Goal: Transaction & Acquisition: Obtain resource

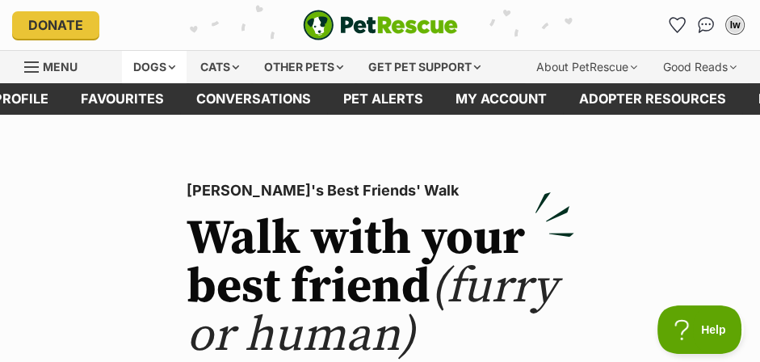
click at [140, 70] on div "Dogs" at bounding box center [154, 67] width 65 height 32
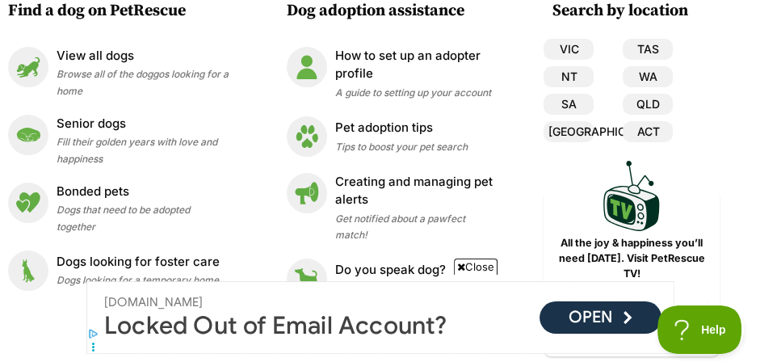
scroll to position [87, 0]
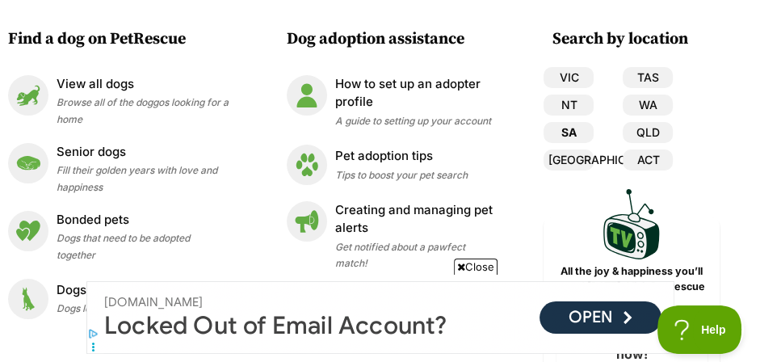
click at [575, 125] on link "SA" at bounding box center [569, 132] width 50 height 21
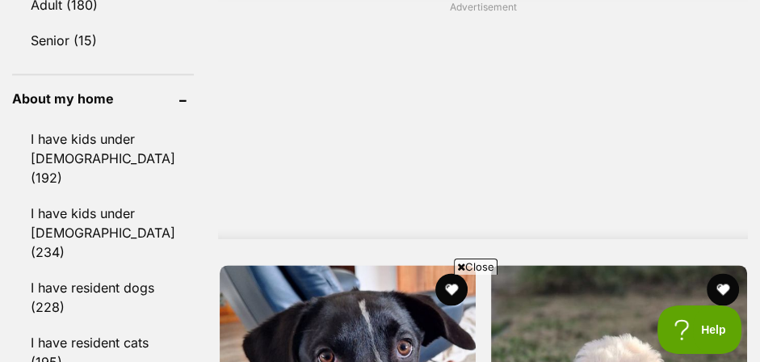
scroll to position [2015, 0]
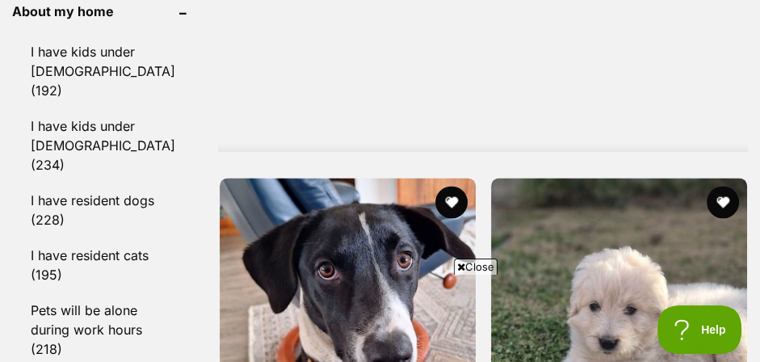
click at [478, 263] on span "Close" at bounding box center [476, 266] width 44 height 16
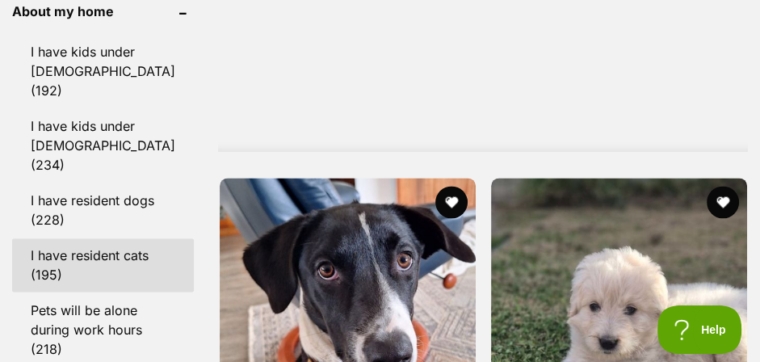
click at [55, 238] on link "I have resident cats (195)" at bounding box center [103, 264] width 182 height 53
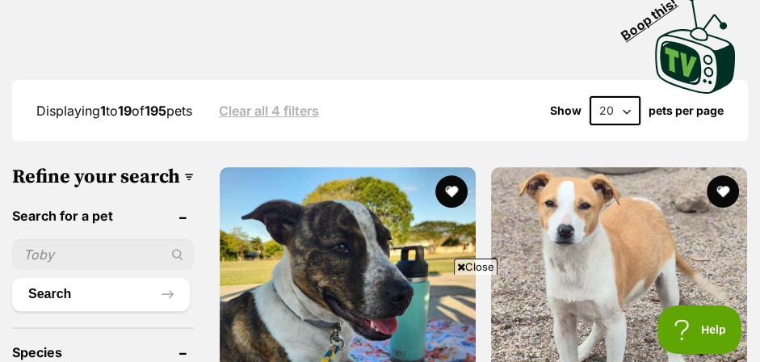
click at [477, 264] on span "Close" at bounding box center [476, 266] width 44 height 16
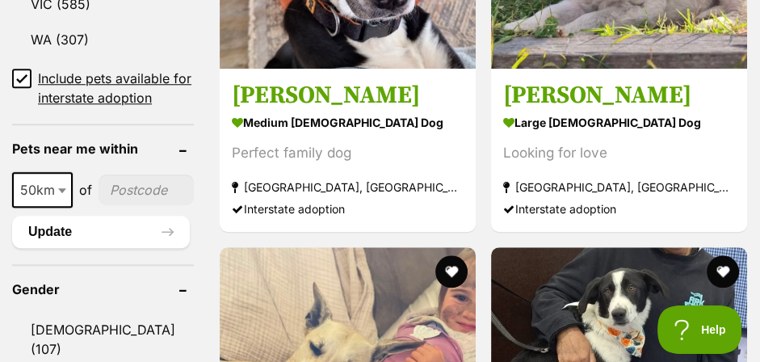
scroll to position [1139, 0]
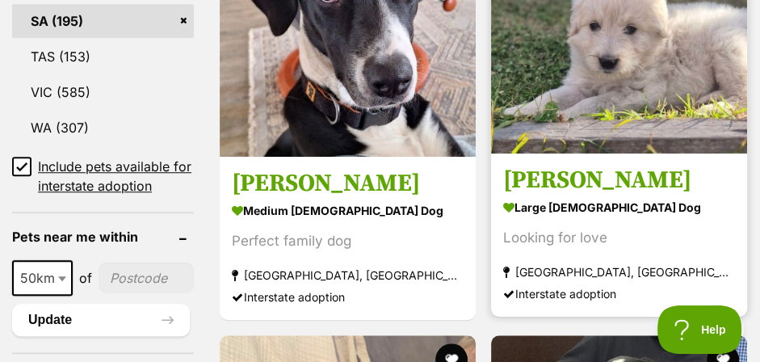
click at [677, 77] on img at bounding box center [619, 25] width 256 height 256
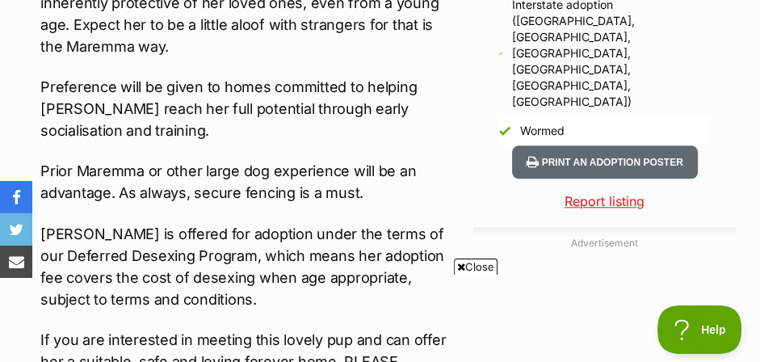
scroll to position [1577, 0]
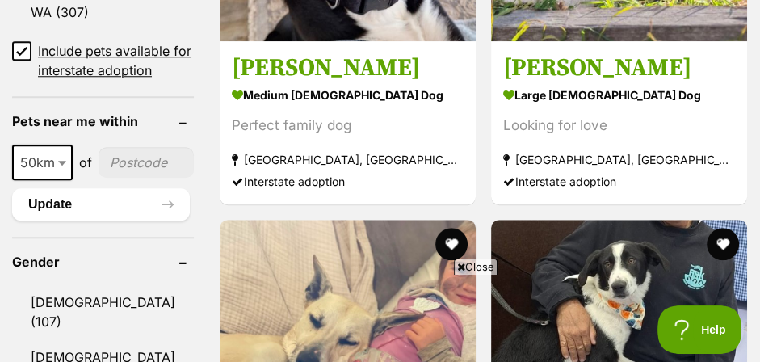
scroll to position [1227, 0]
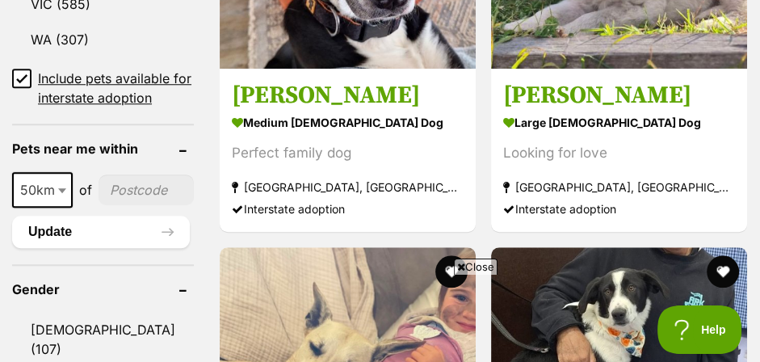
click at [22, 82] on icon at bounding box center [22, 78] width 10 height 7
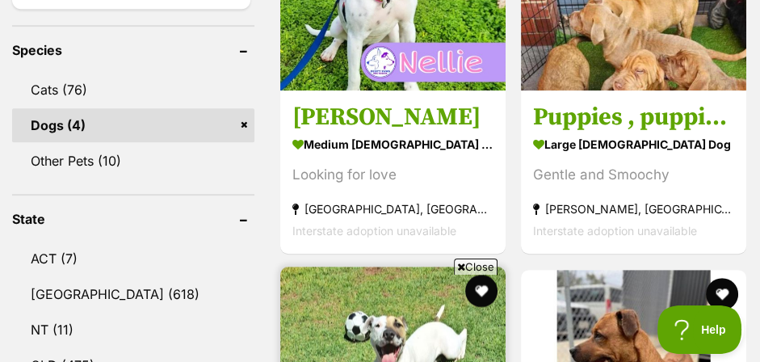
scroll to position [613, 0]
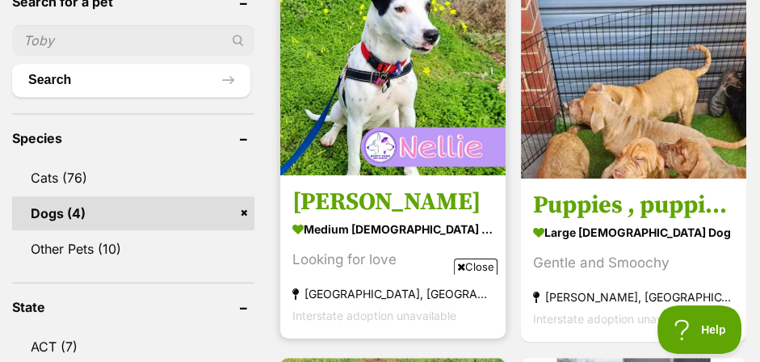
click at [314, 166] on img at bounding box center [392, 62] width 225 height 225
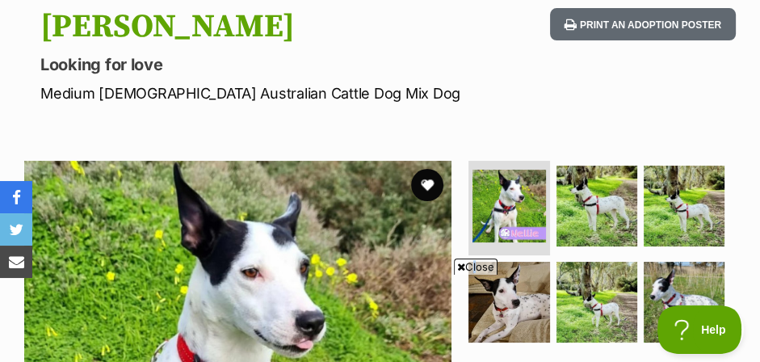
drag, startPoint x: 469, startPoint y: 263, endPoint x: 456, endPoint y: 259, distance: 13.5
click at [460, 261] on span "Close" at bounding box center [476, 266] width 44 height 16
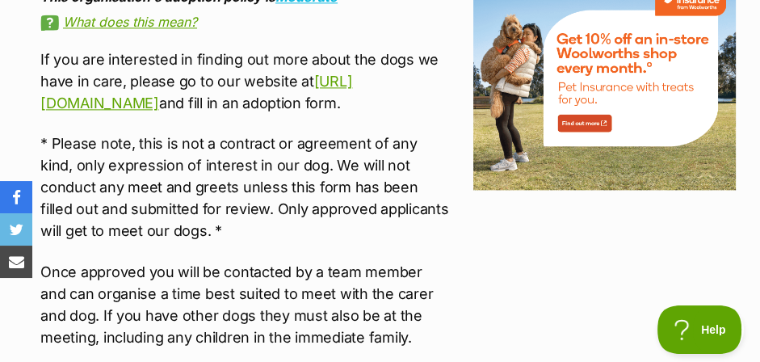
scroll to position [1928, 0]
